Goal: Find specific page/section: Find specific page/section

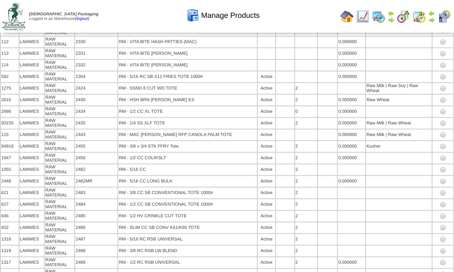
scroll to position [2626, 0]
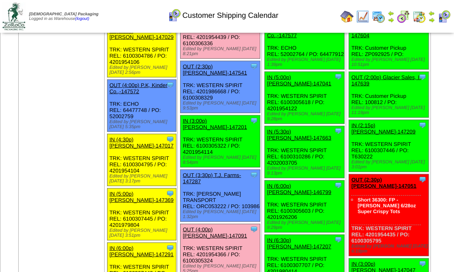
scroll to position [1769, 0]
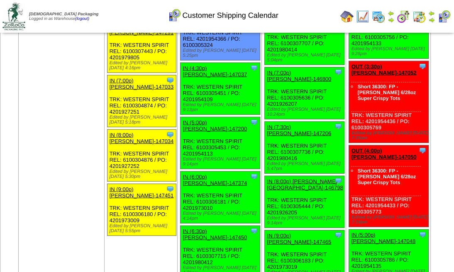
scroll to position [1353, 0]
